Goal: Use online tool/utility: Utilize a website feature to perform a specific function

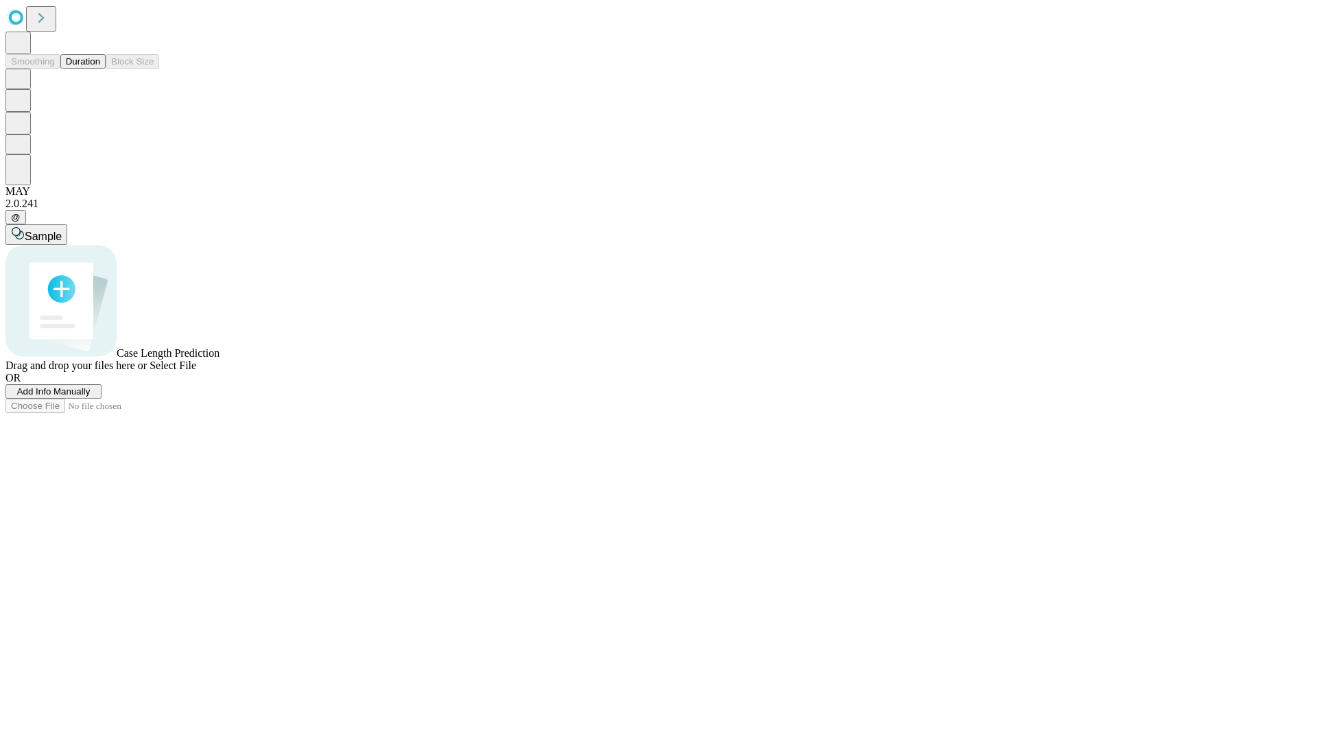
click at [100, 69] on button "Duration" at bounding box center [82, 61] width 45 height 14
click at [91, 397] on span "Add Info Manually" at bounding box center [53, 391] width 73 height 10
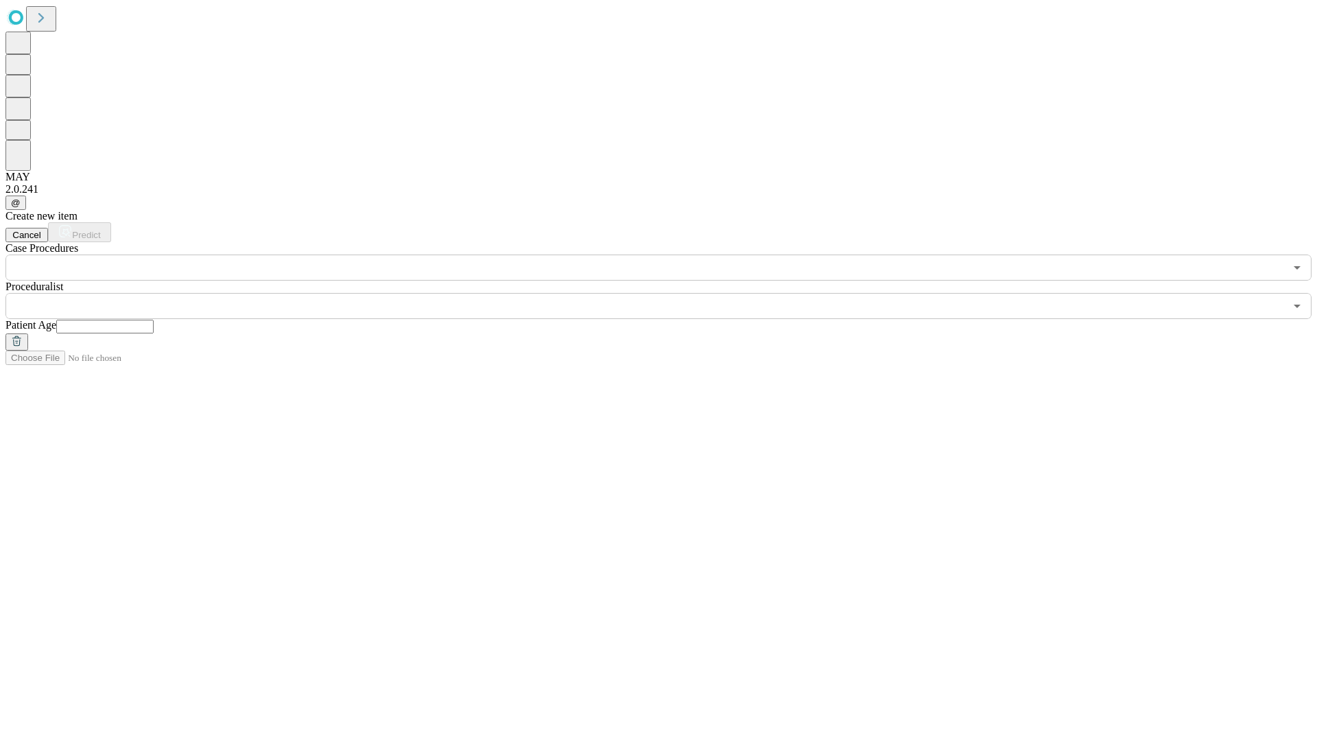
click at [154, 320] on input "text" at bounding box center [104, 327] width 97 height 14
type input "**"
click at [668, 293] on input "text" at bounding box center [644, 306] width 1279 height 26
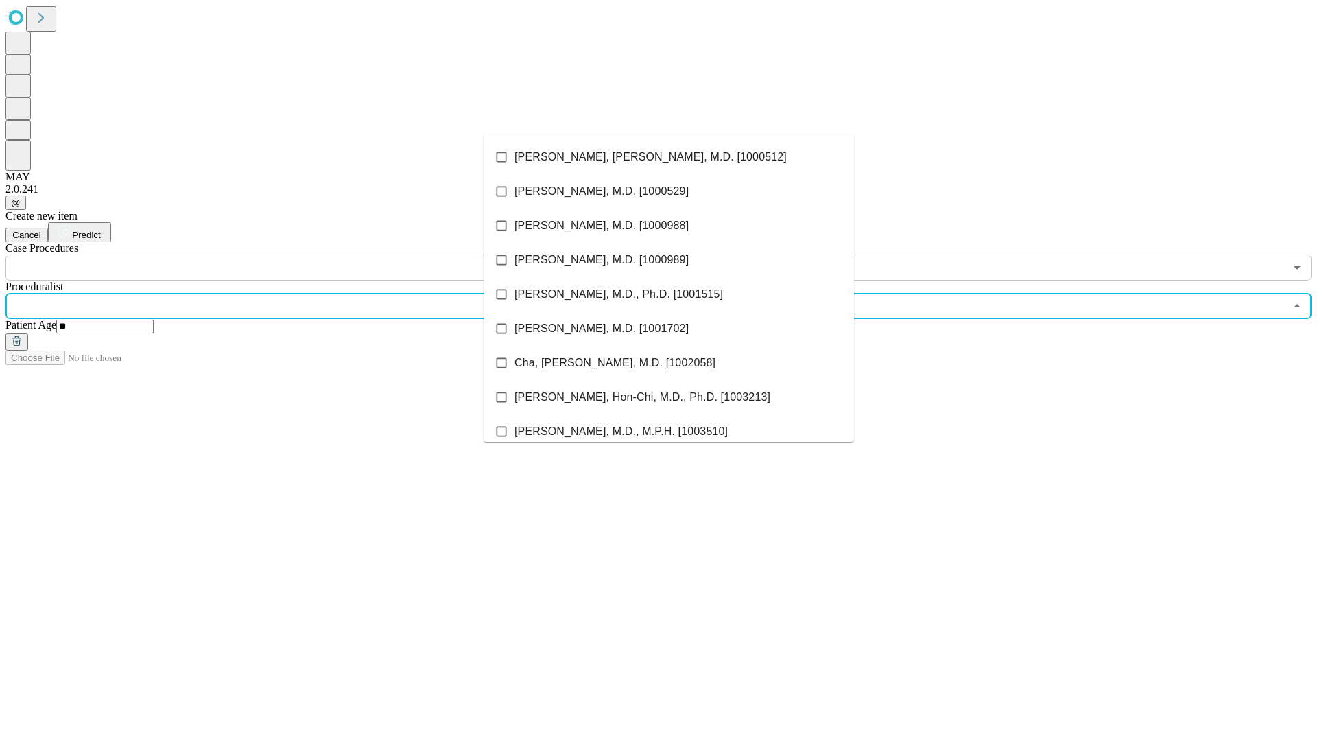
click at [669, 157] on li "[PERSON_NAME], [PERSON_NAME], M.D. [1000512]" at bounding box center [669, 157] width 370 height 34
click at [288, 255] on input "text" at bounding box center [644, 268] width 1279 height 26
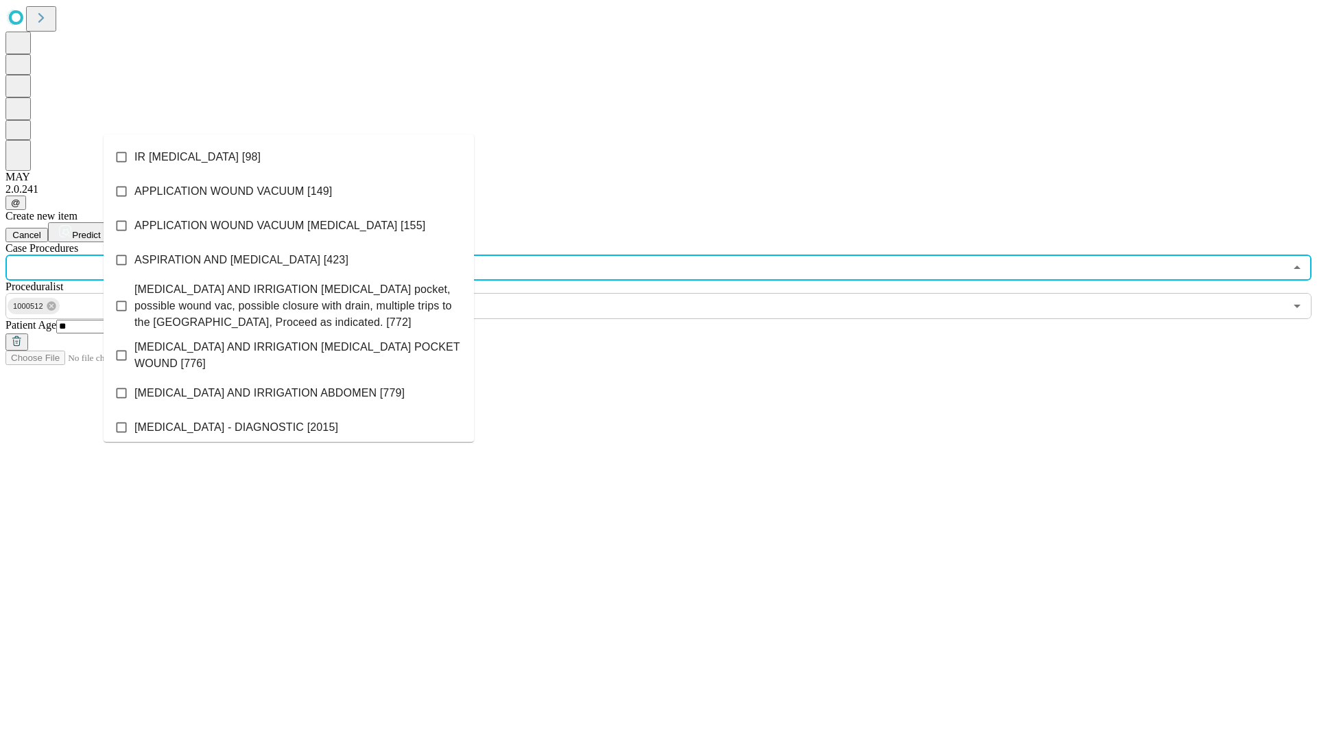
click at [289, 157] on li "IR [MEDICAL_DATA] [98]" at bounding box center [289, 157] width 370 height 34
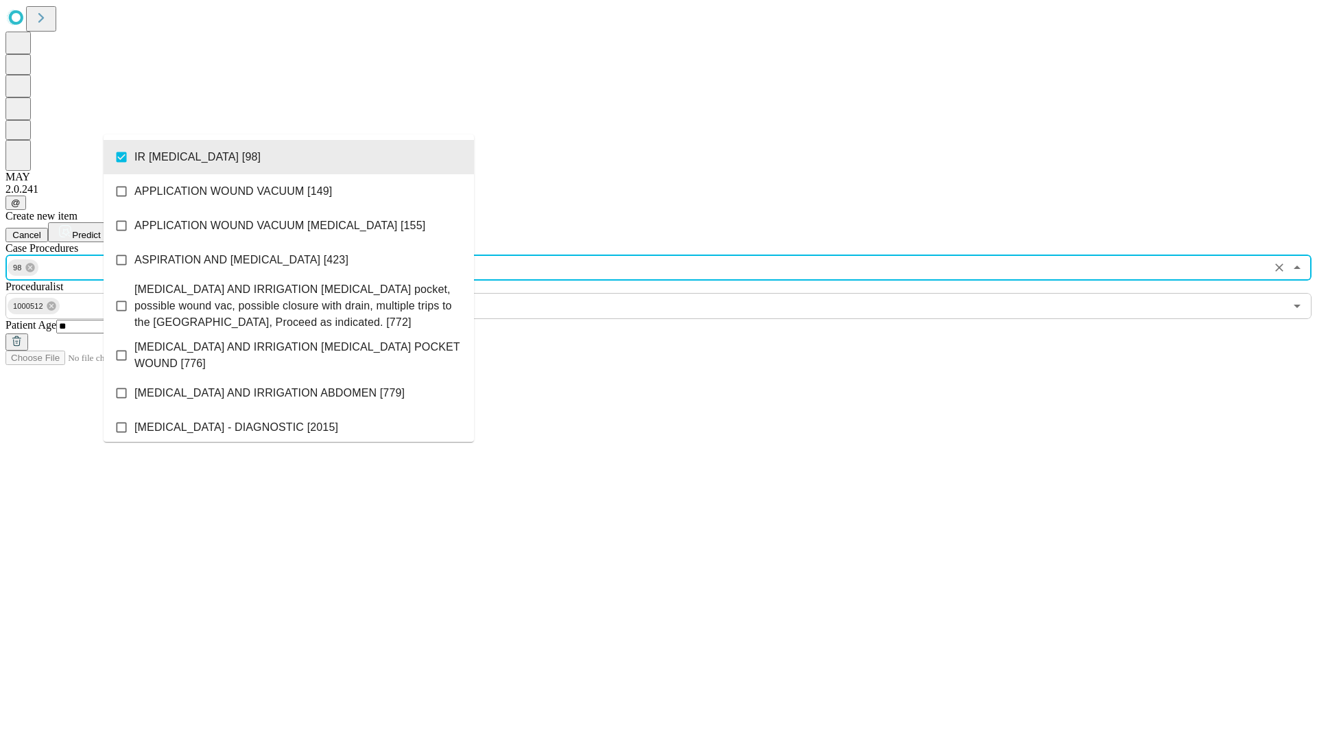
click at [100, 230] on span "Predict" at bounding box center [86, 235] width 28 height 10
